Goal: Information Seeking & Learning: Check status

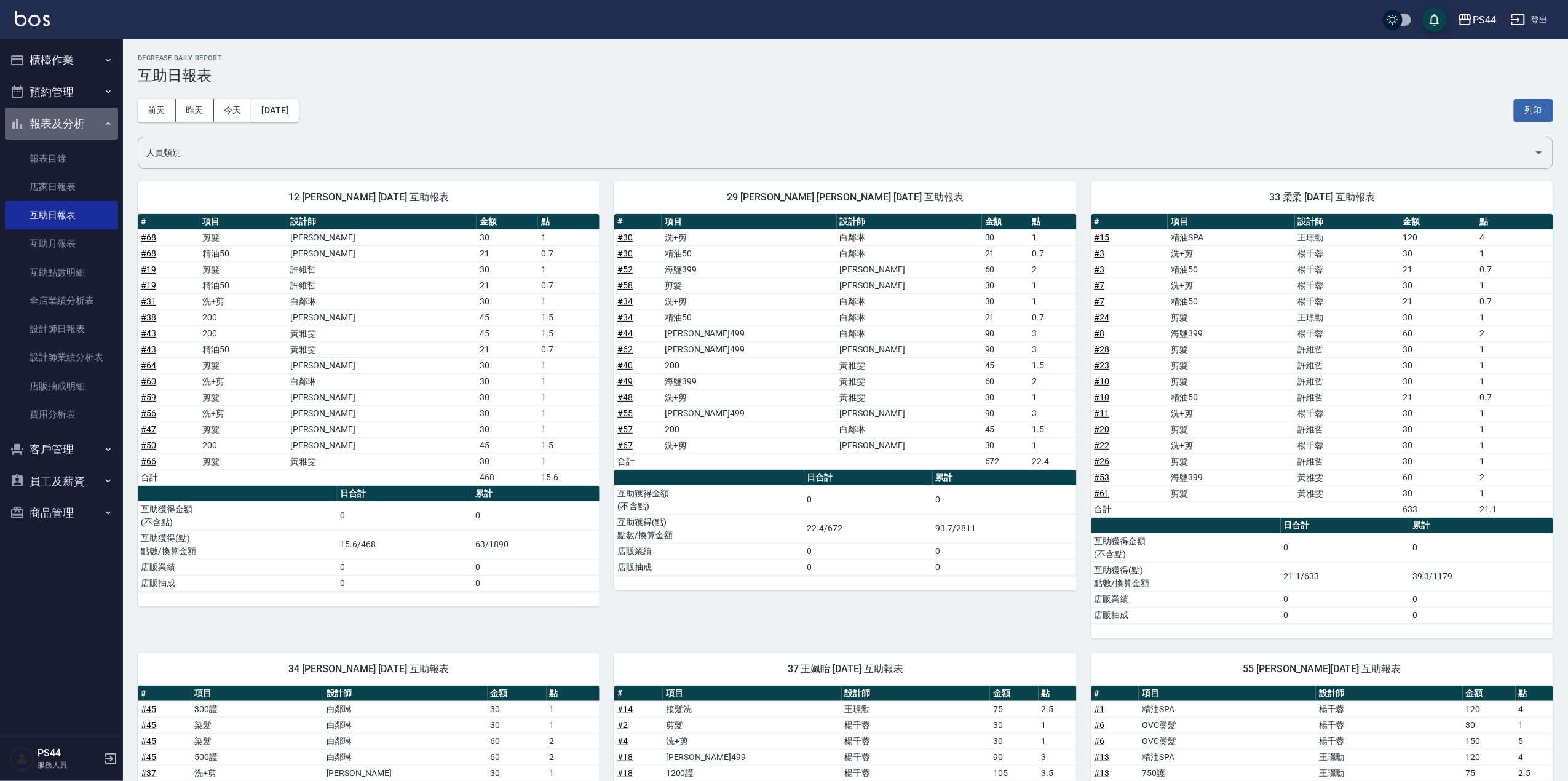
click at [67, 119] on button "報表及分析" at bounding box center [62, 123] width 113 height 32
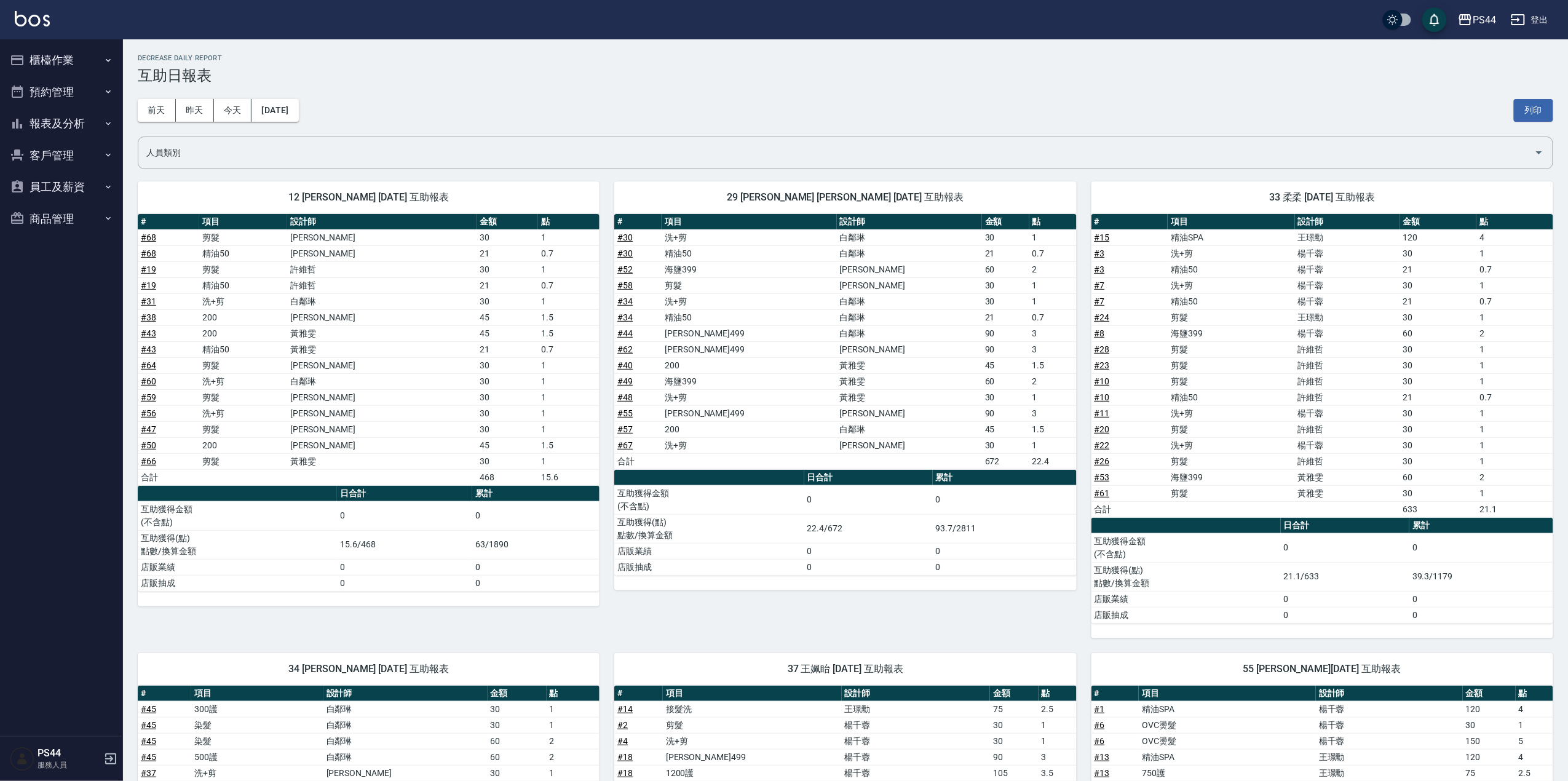
click at [68, 53] on button "櫃檯作業" at bounding box center [62, 60] width 113 height 32
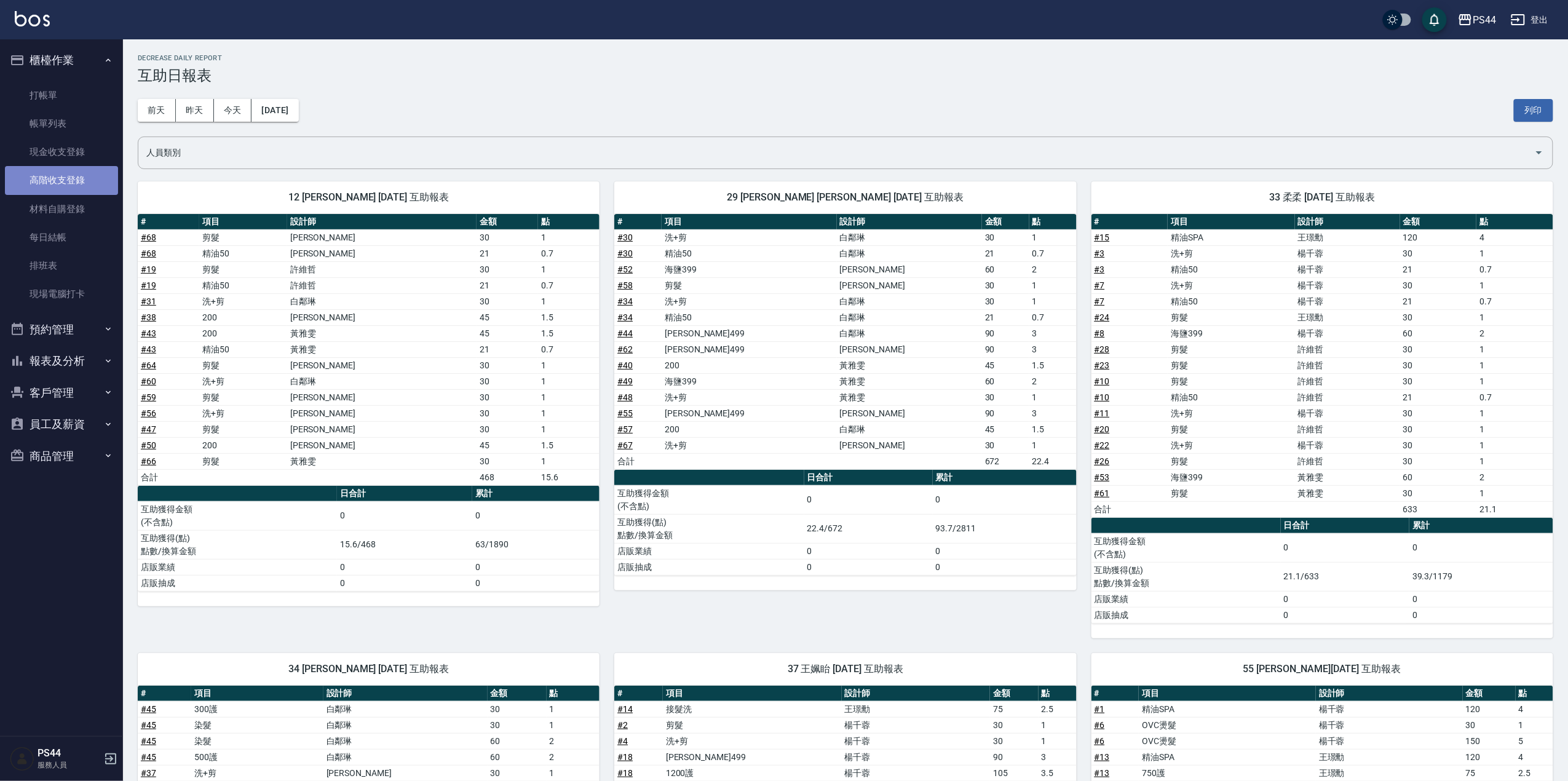
click at [74, 176] on link "高階收支登錄" at bounding box center [62, 180] width 113 height 29
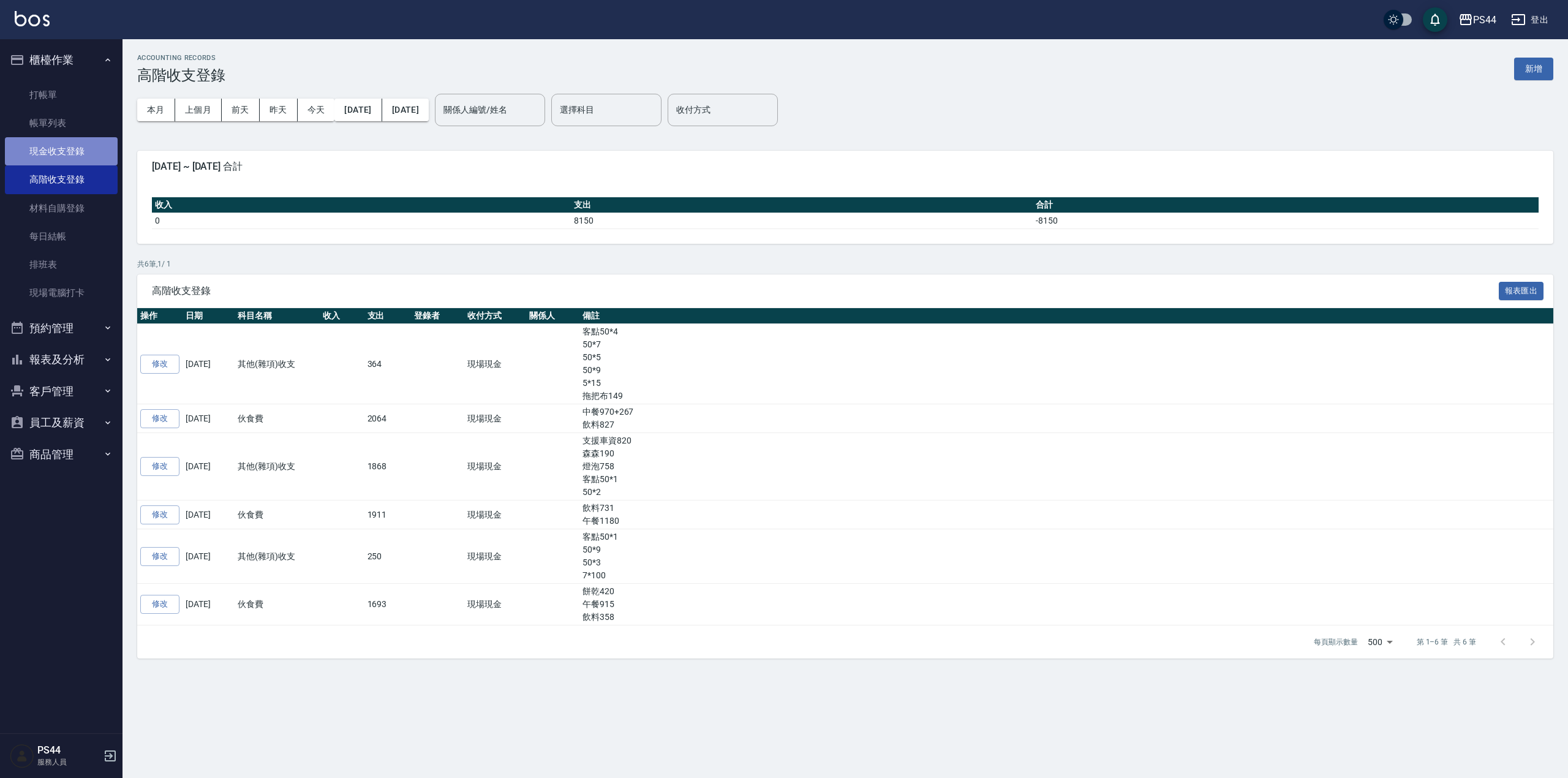
click at [33, 147] on link "現金收支登錄" at bounding box center [61, 152] width 113 height 28
click at [66, 173] on link "高階收支登錄" at bounding box center [61, 179] width 113 height 28
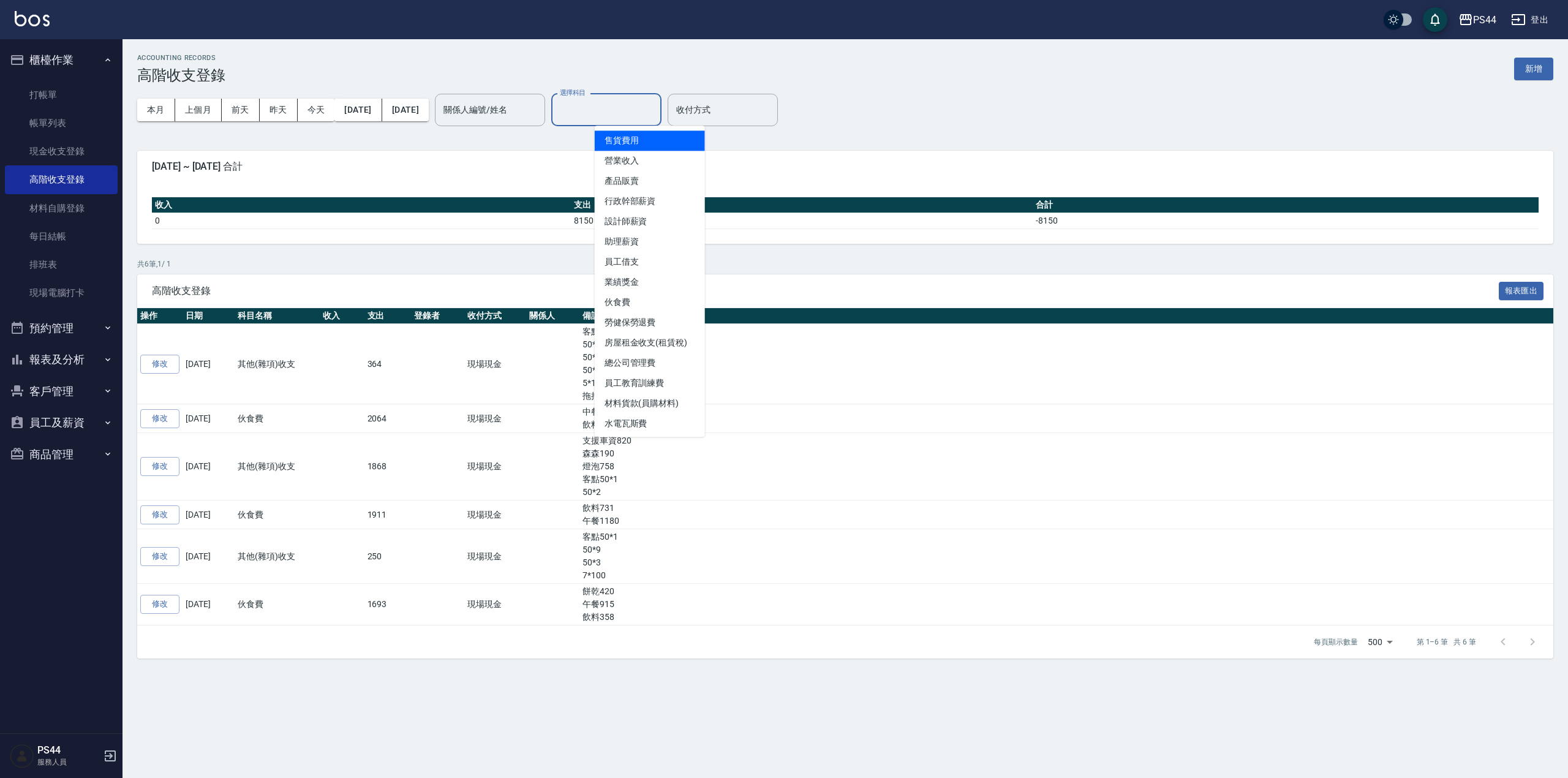
click at [639, 115] on input "選擇科目" at bounding box center [606, 110] width 99 height 22
click at [651, 257] on li "員工借支" at bounding box center [650, 262] width 111 height 20
type input "員工借支"
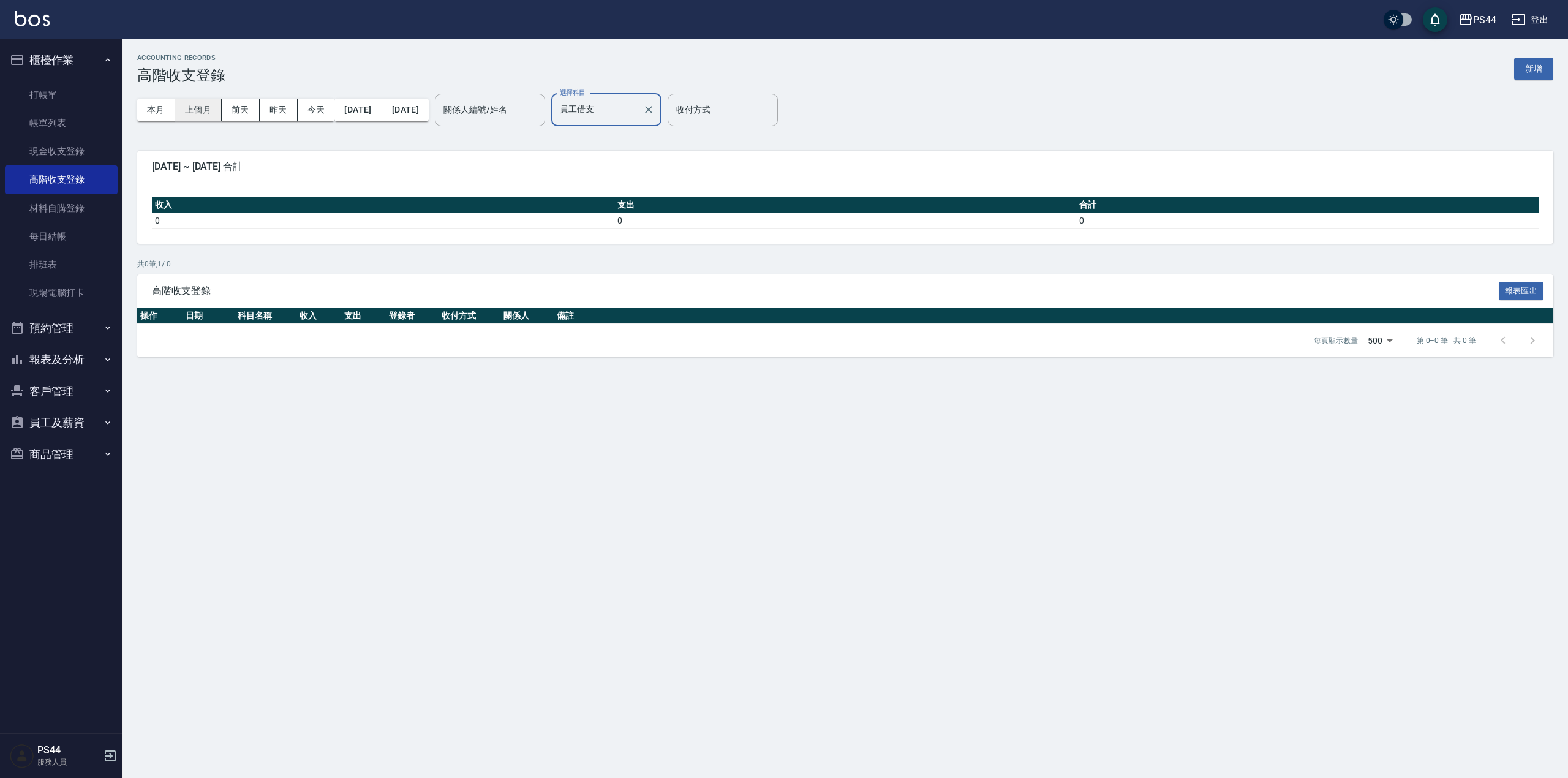
click at [199, 108] on button "上個月" at bounding box center [198, 110] width 46 height 22
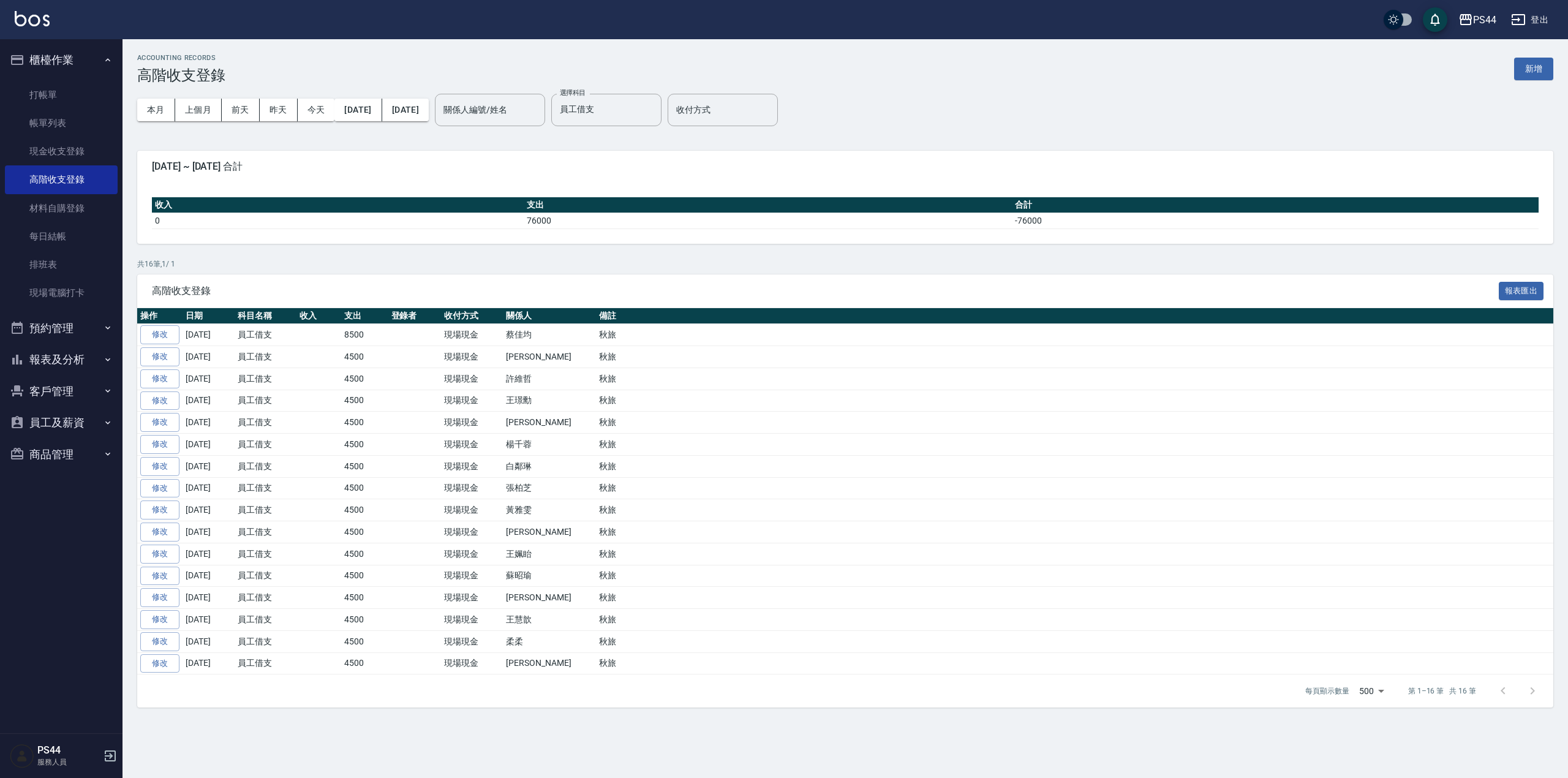
click at [64, 354] on button "報表及分析" at bounding box center [61, 359] width 113 height 32
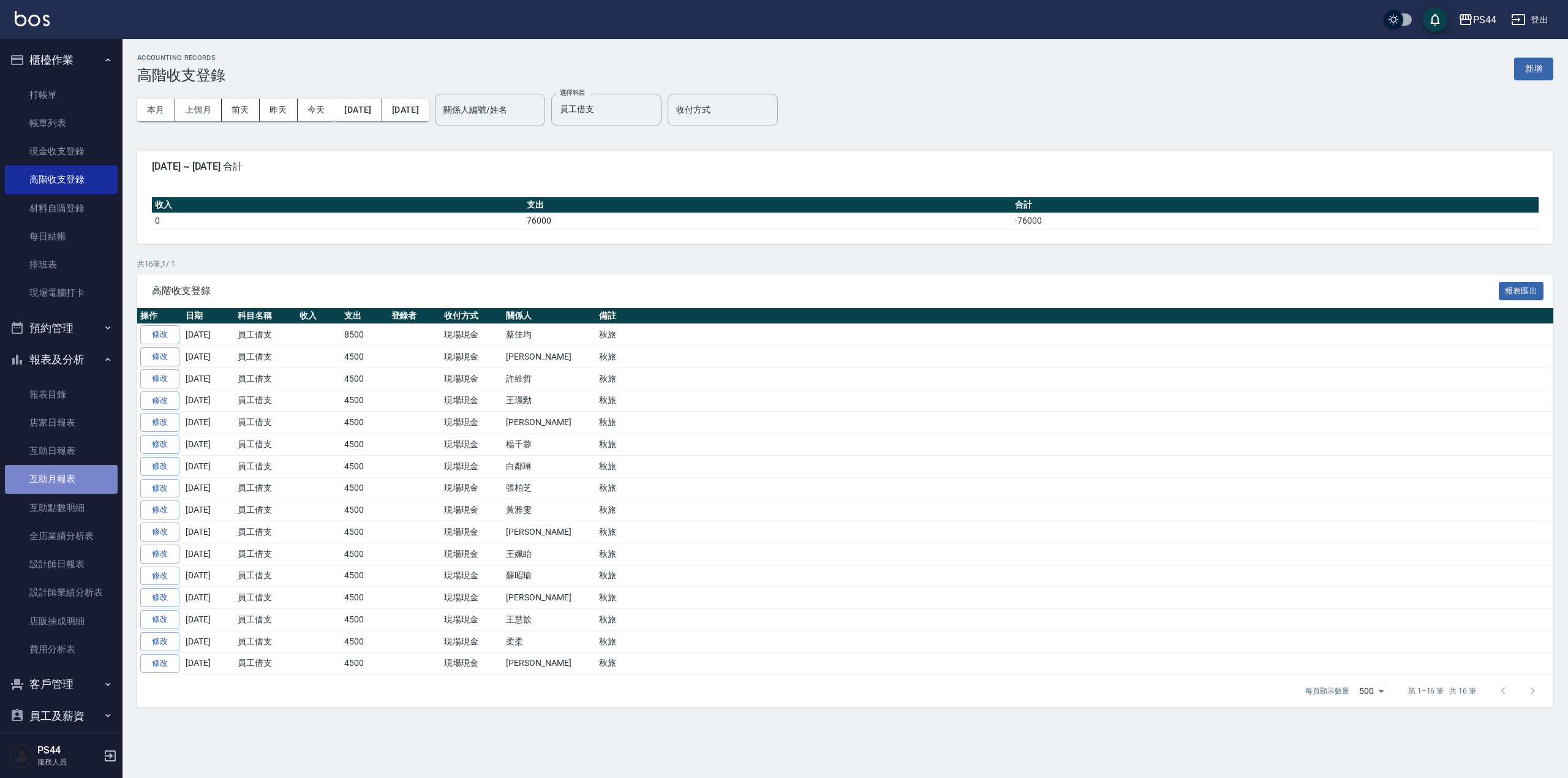
click at [63, 477] on link "互助月報表" at bounding box center [61, 479] width 113 height 28
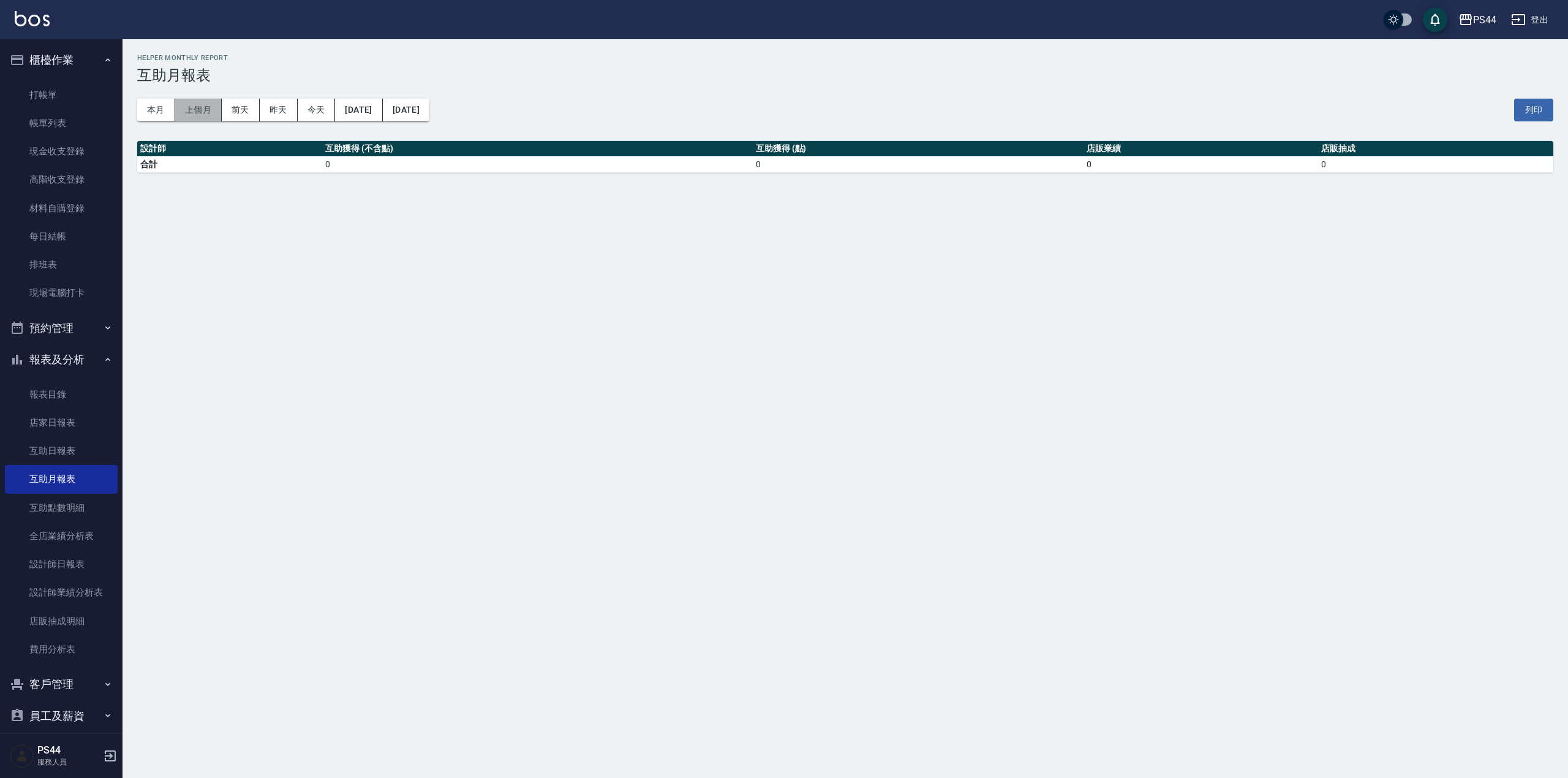
click at [211, 102] on button "上個月" at bounding box center [198, 110] width 46 height 22
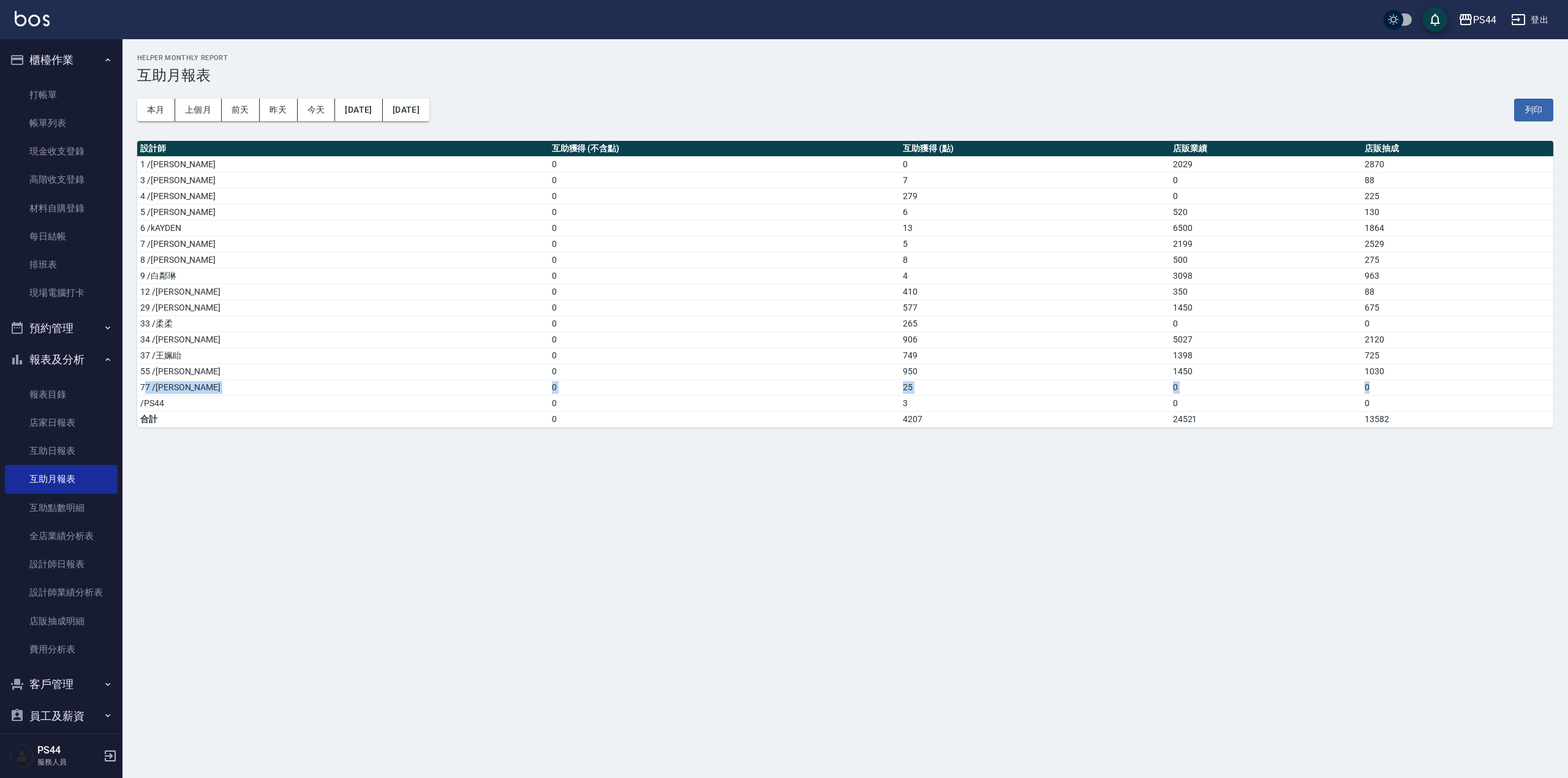
drag, startPoint x: 144, startPoint y: 387, endPoint x: 1395, endPoint y: 393, distance: 1251.0
click at [1392, 393] on tr "77 /[PERSON_NAME]0 25 0 0" at bounding box center [845, 386] width 1416 height 16
click at [76, 584] on link "設計師業績分析表" at bounding box center [61, 593] width 113 height 28
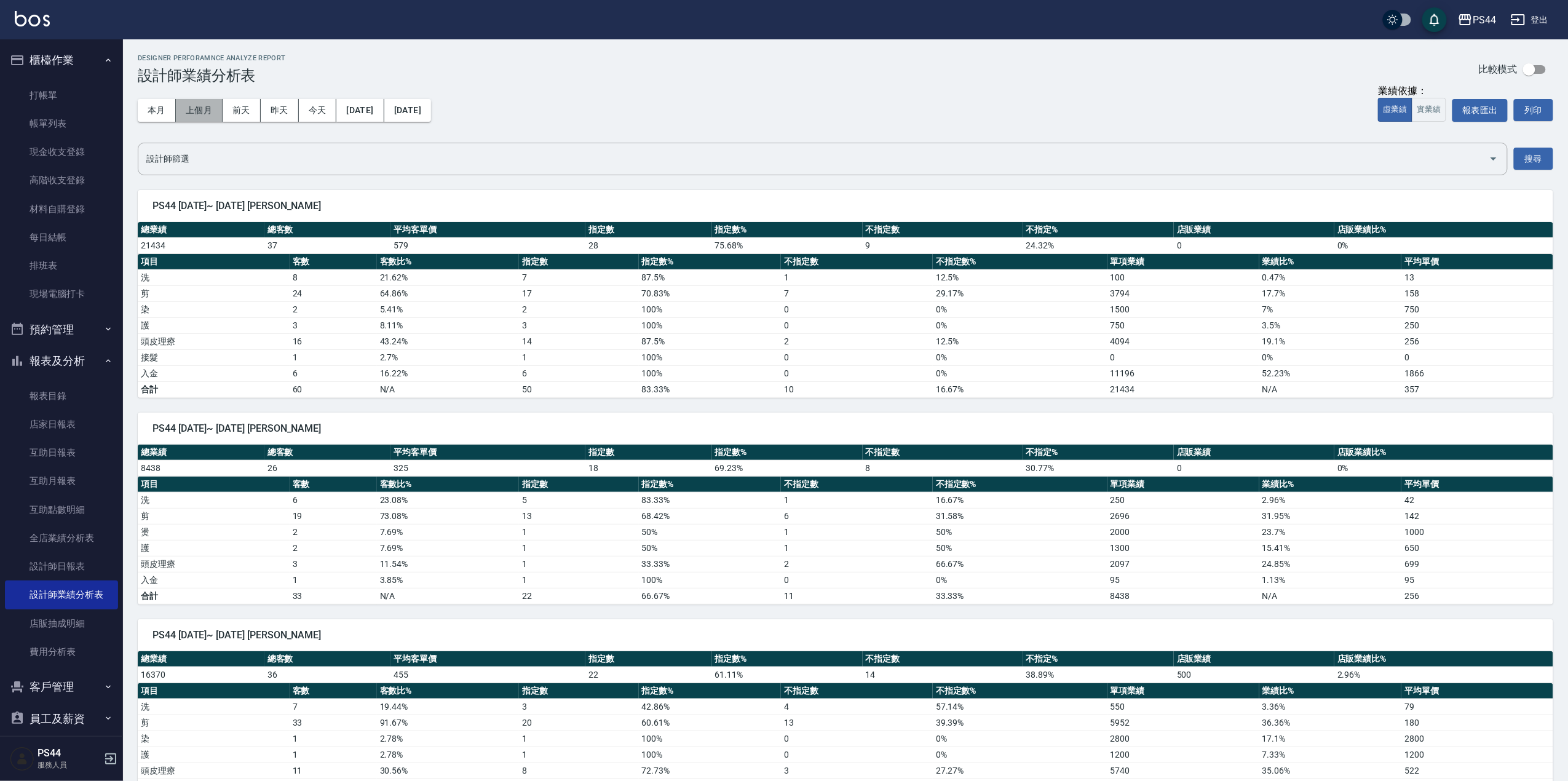
drag, startPoint x: 207, startPoint y: 111, endPoint x: 273, endPoint y: 116, distance: 66.2
click at [207, 111] on button "上個月" at bounding box center [199, 110] width 47 height 23
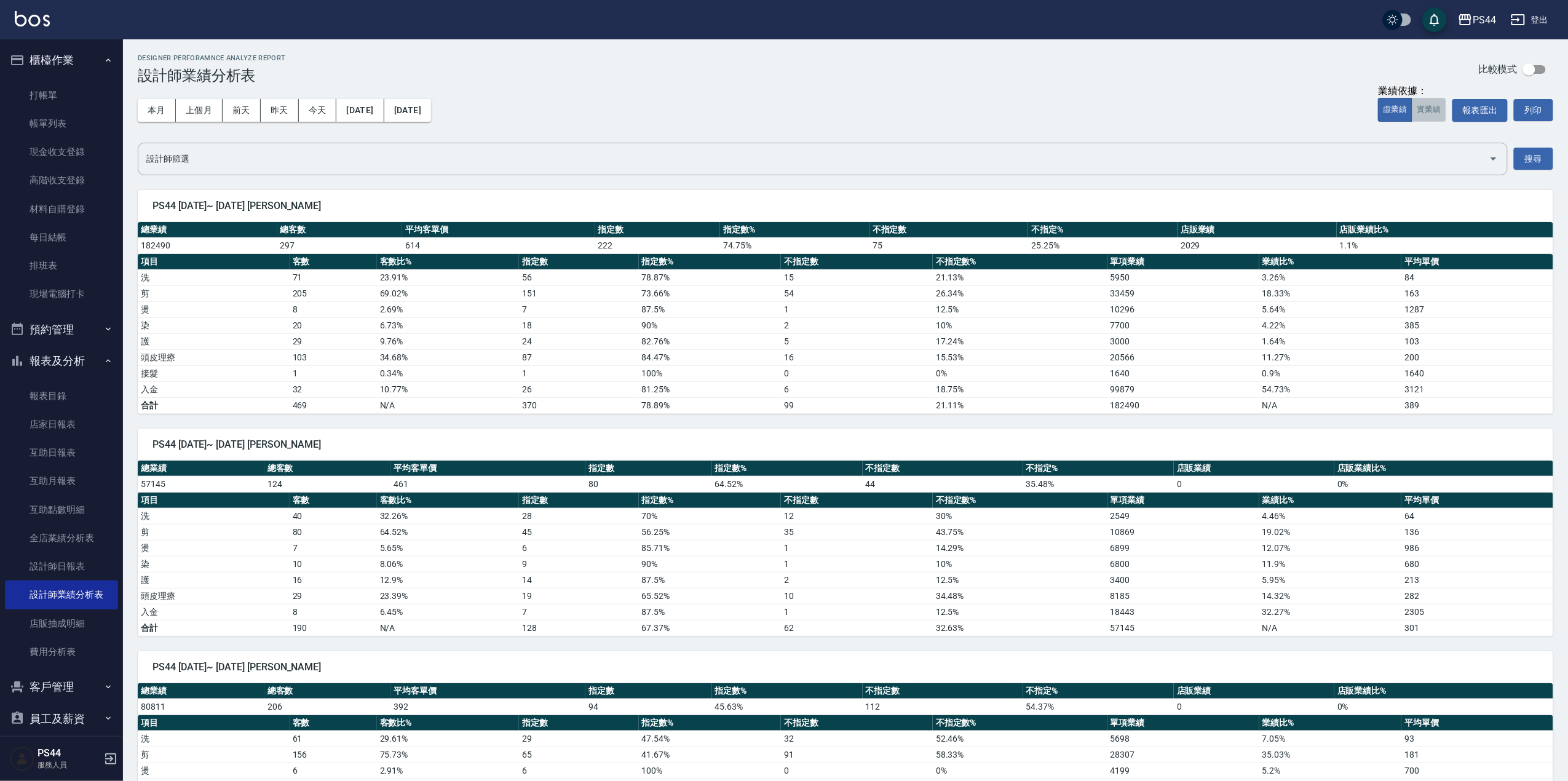
click at [1428, 101] on button "實業績" at bounding box center [1429, 110] width 35 height 24
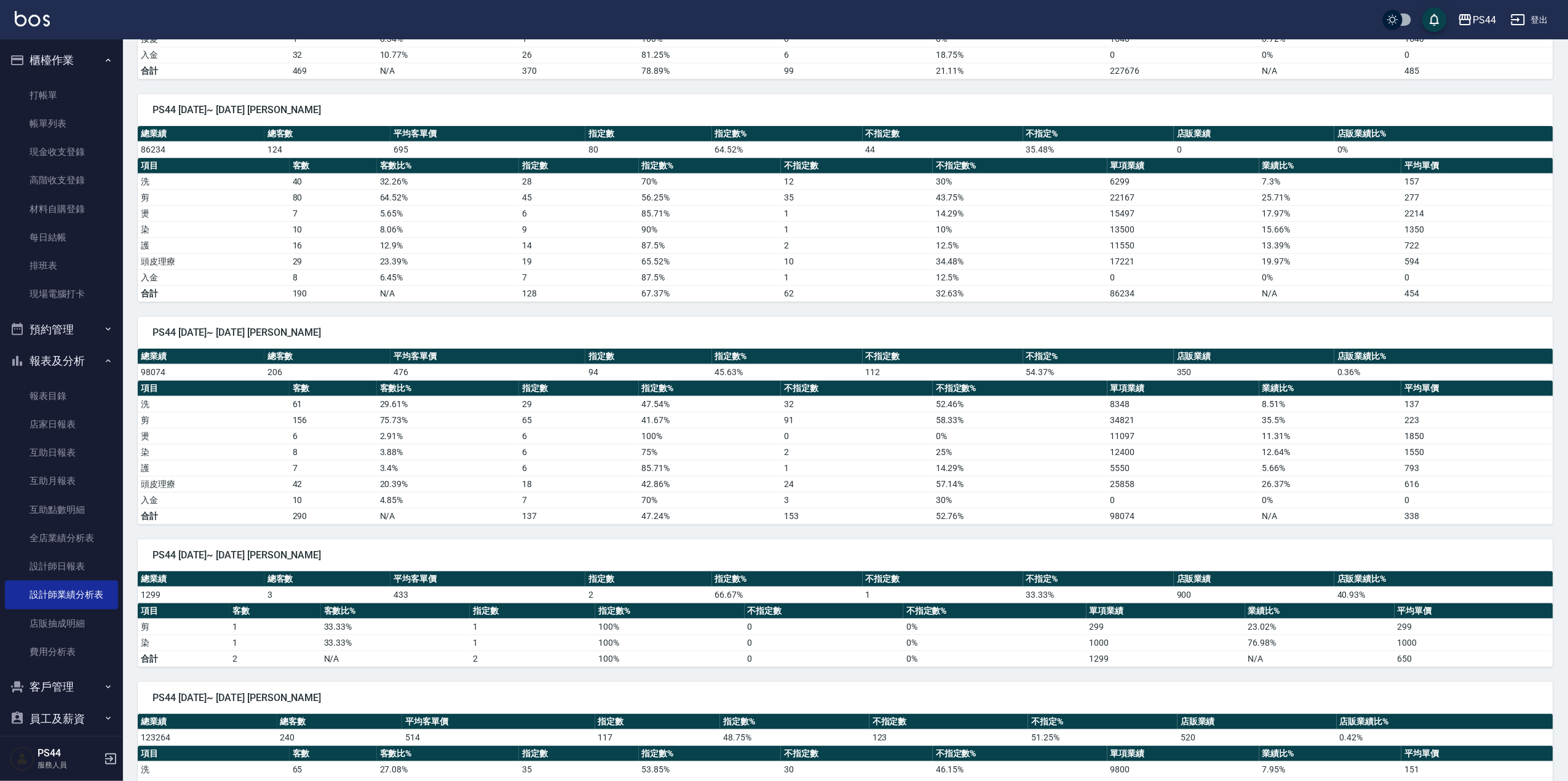
scroll to position [328, 0]
